Goal: Navigation & Orientation: Go to known website

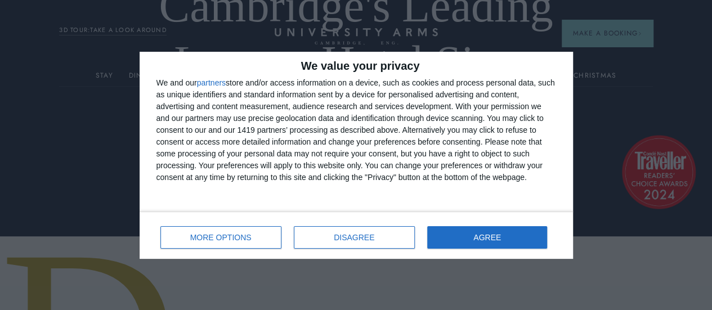
scroll to position [113, 0]
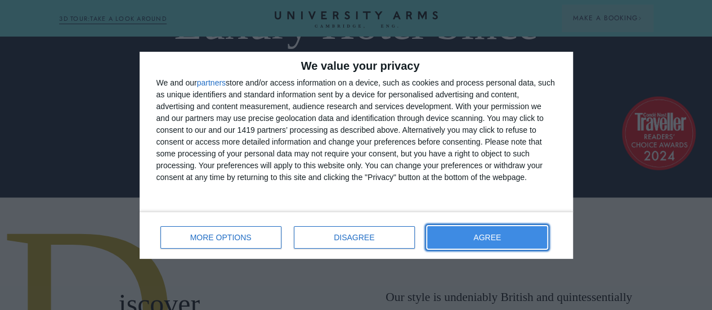
click at [517, 236] on button "AGREE" at bounding box center [487, 237] width 120 height 23
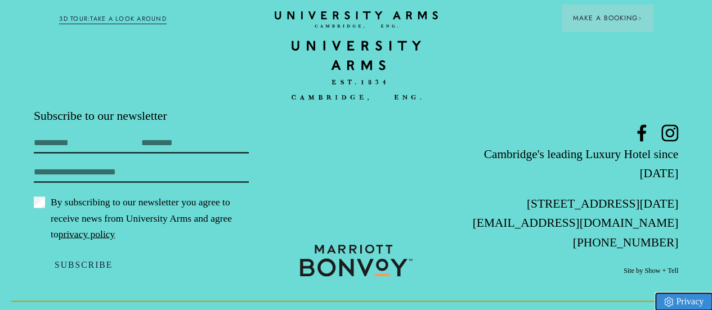
scroll to position [3151, 0]
